Goal: Find specific page/section: Find specific page/section

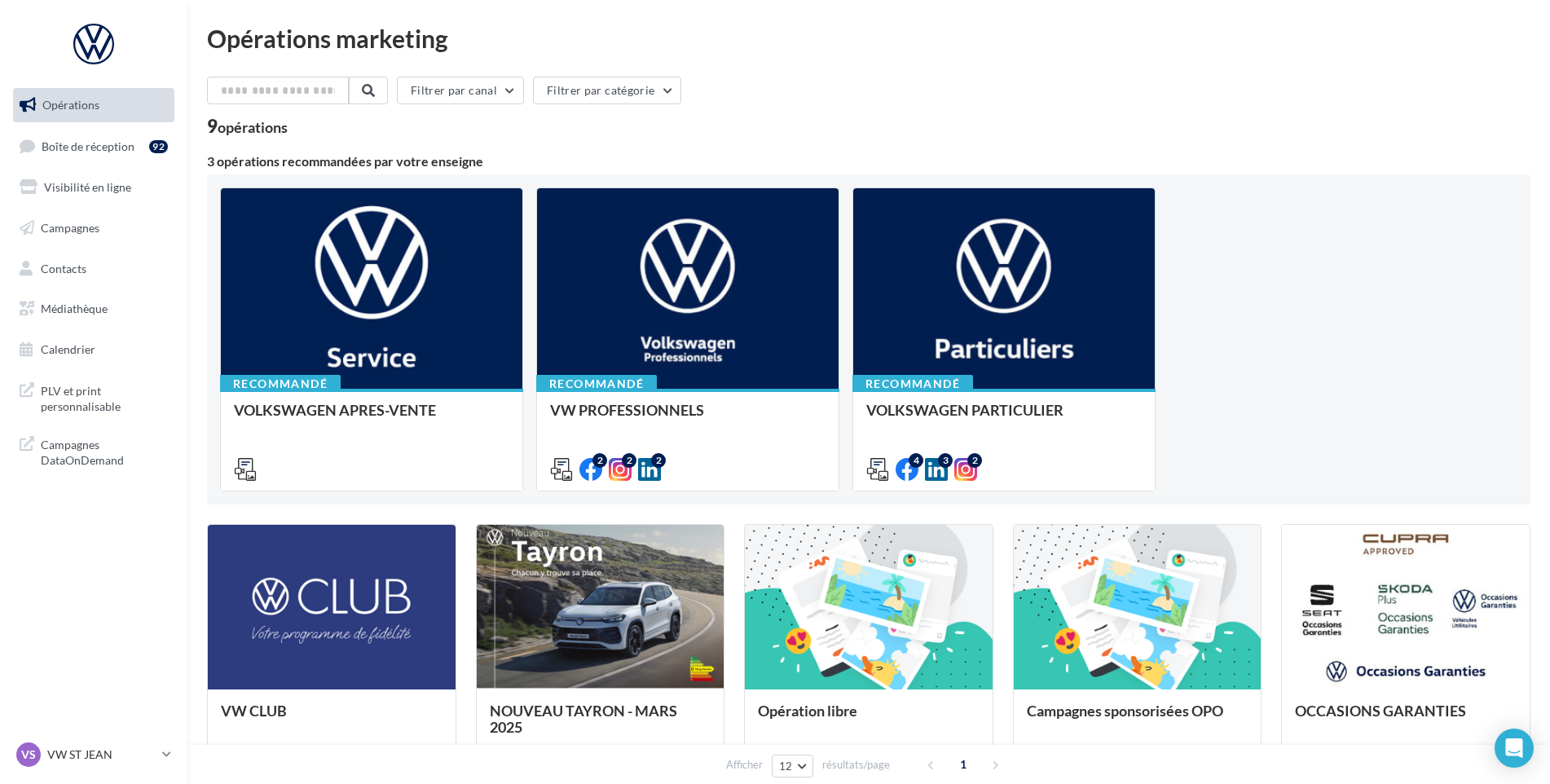
drag, startPoint x: 167, startPoint y: 155, endPoint x: 235, endPoint y: 155, distance: 68.0
click at [165, 155] on div "92" at bounding box center [162, 145] width 25 height 23
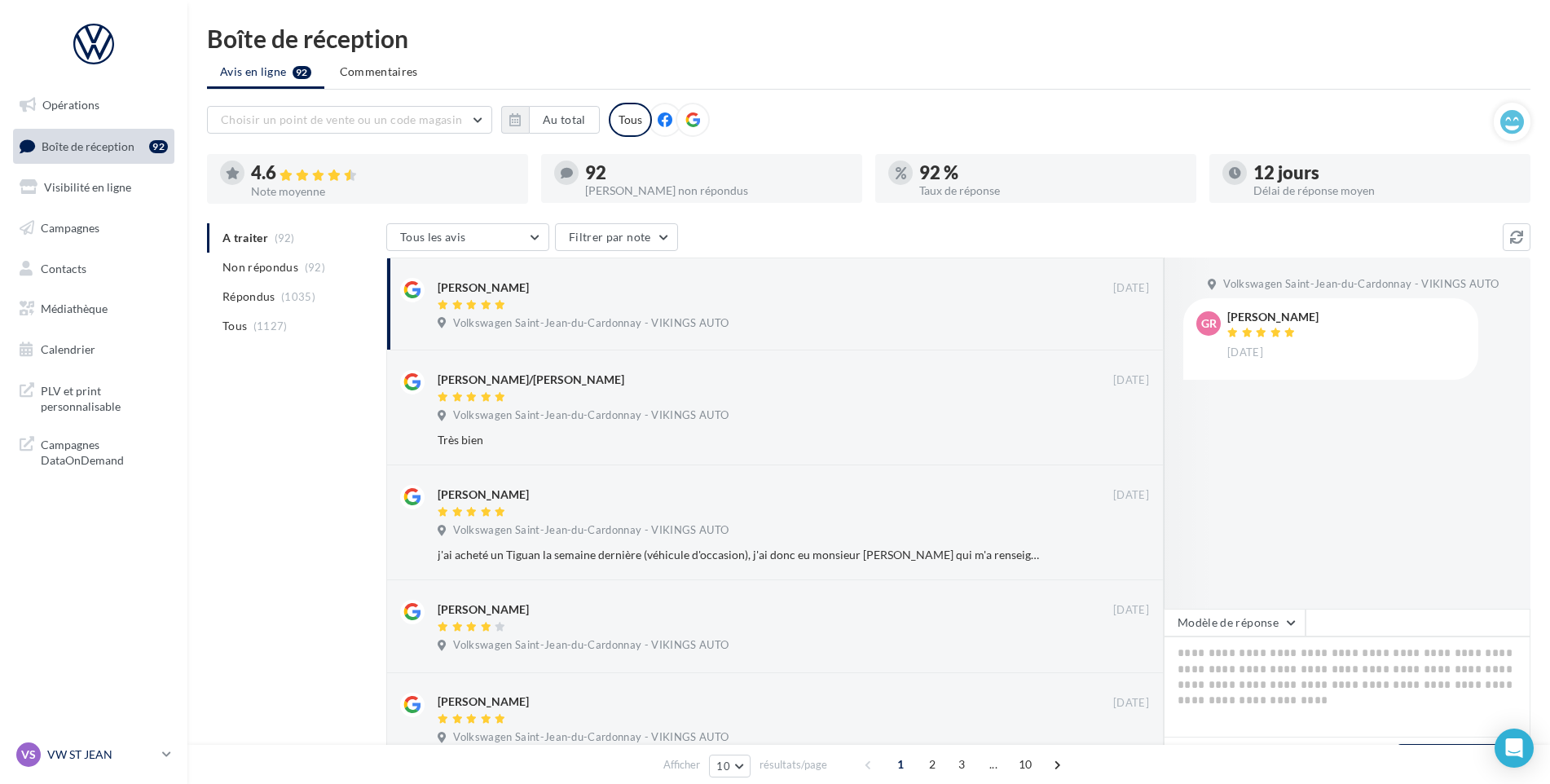
click at [88, 746] on div "VS VW ST JEAN vw-stj-vau" at bounding box center [86, 754] width 140 height 24
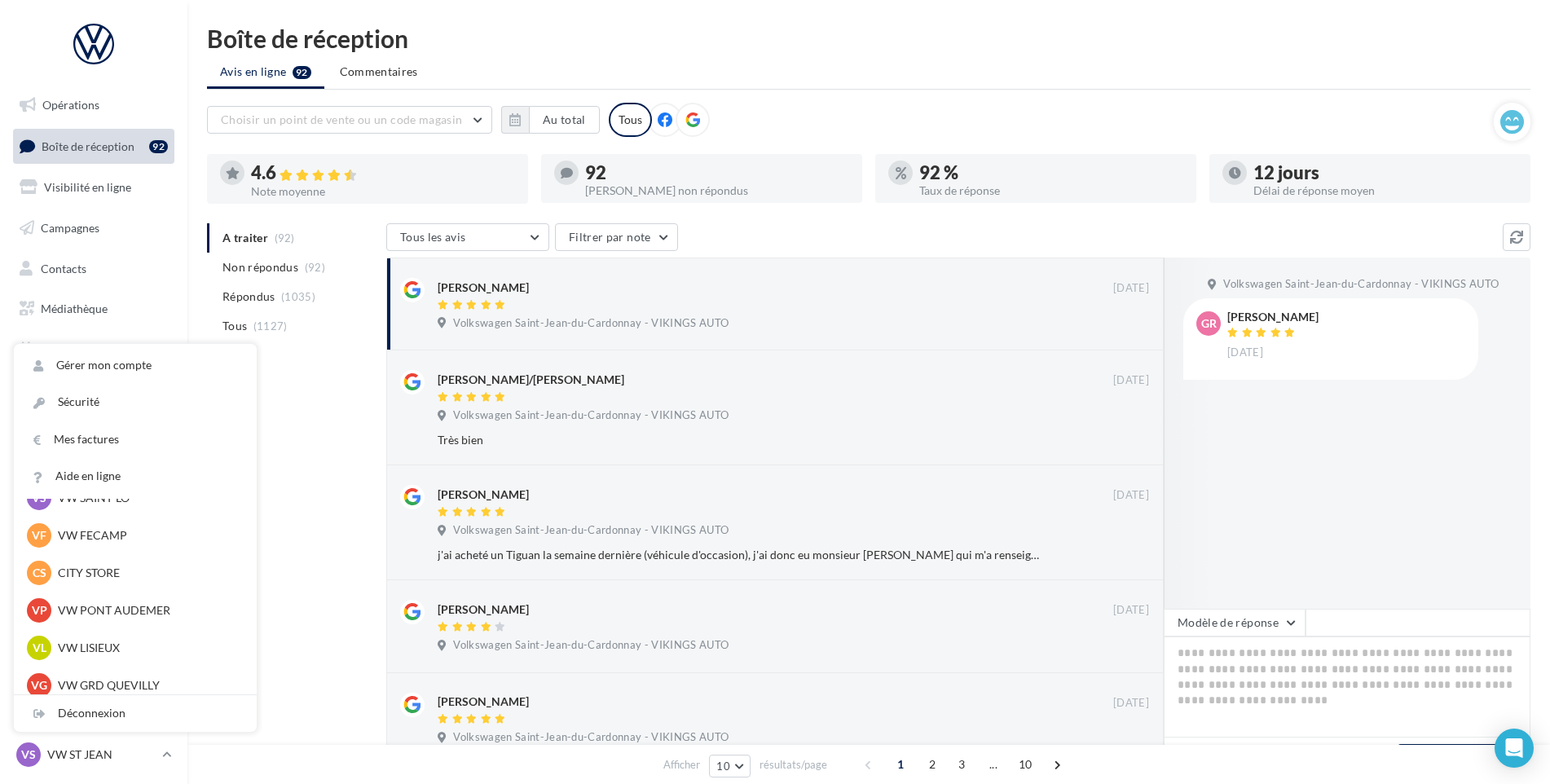
scroll to position [199, 0]
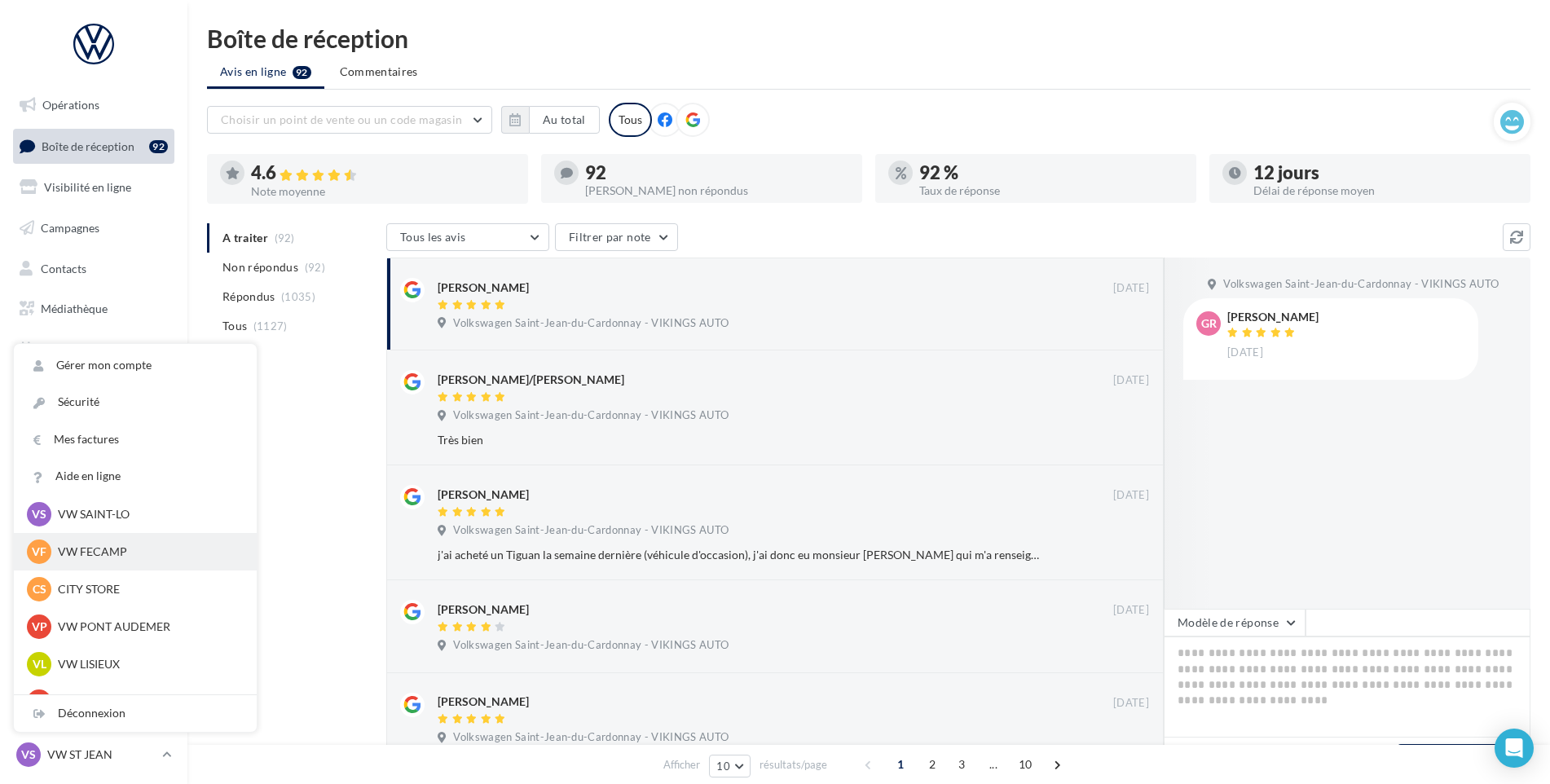
click at [120, 548] on p "VW FECAMP" at bounding box center [148, 552] width 180 height 16
